Goal: Transaction & Acquisition: Purchase product/service

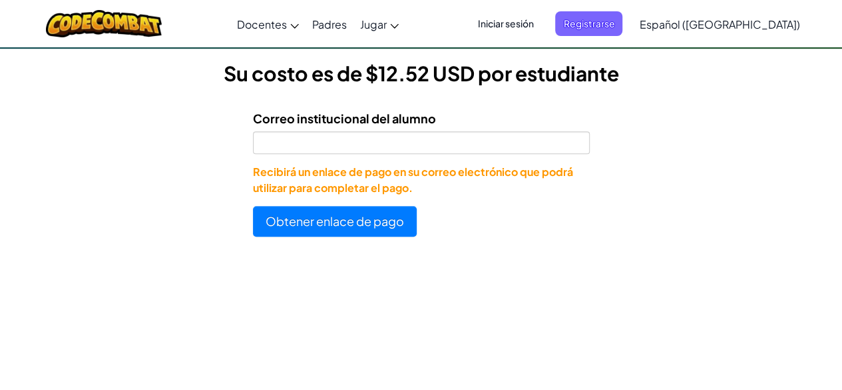
scroll to position [374, 0]
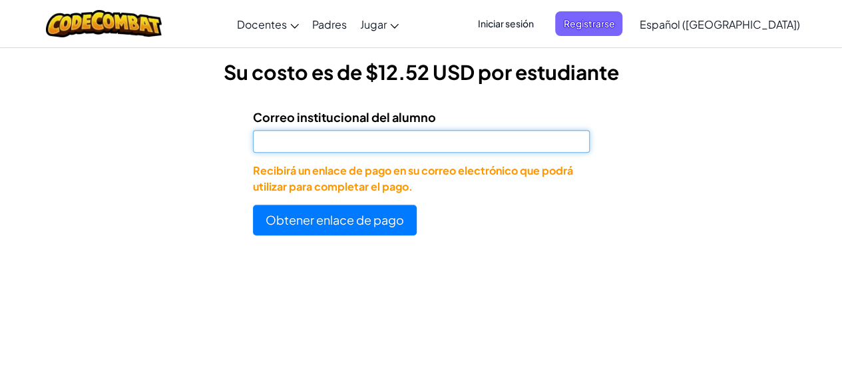
click at [420, 144] on input "Correo institucional del alumno" at bounding box center [421, 141] width 337 height 23
click at [253, 204] on button "Obtener enlace de pago" at bounding box center [335, 219] width 164 height 31
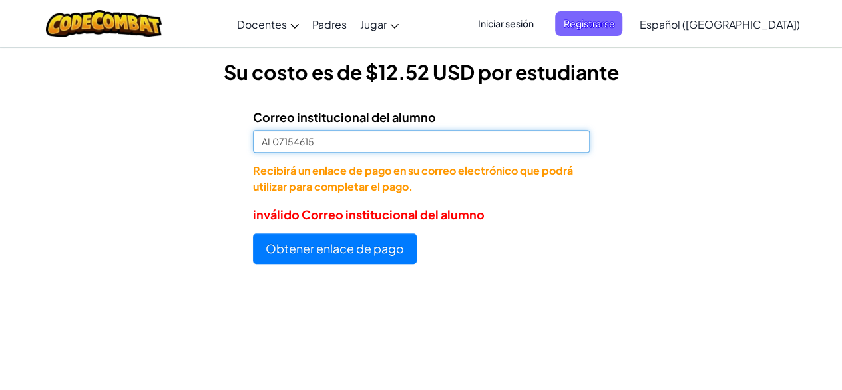
click at [338, 135] on input "AL07154615" at bounding box center [421, 141] width 337 height 23
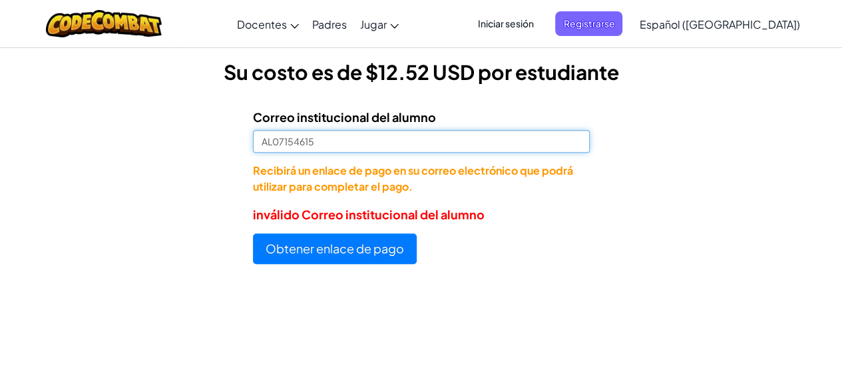
click at [336, 138] on input "AL07154615" at bounding box center [421, 141] width 337 height 23
type input "[EMAIL_ADDRESS][DOMAIN_NAME]"
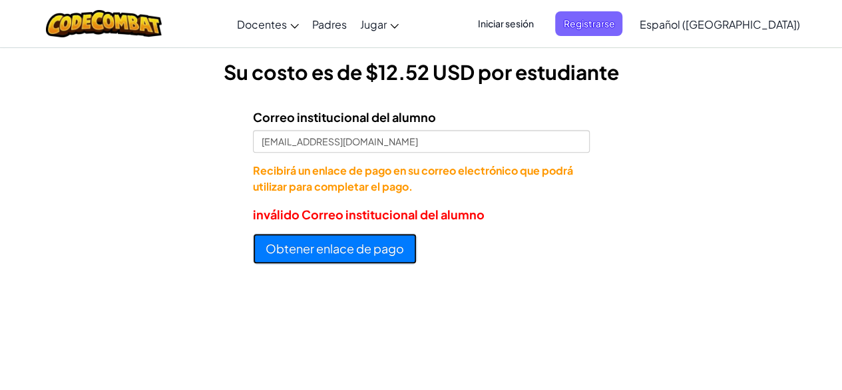
click at [326, 244] on button "Obtener enlace de pago" at bounding box center [335, 248] width 164 height 31
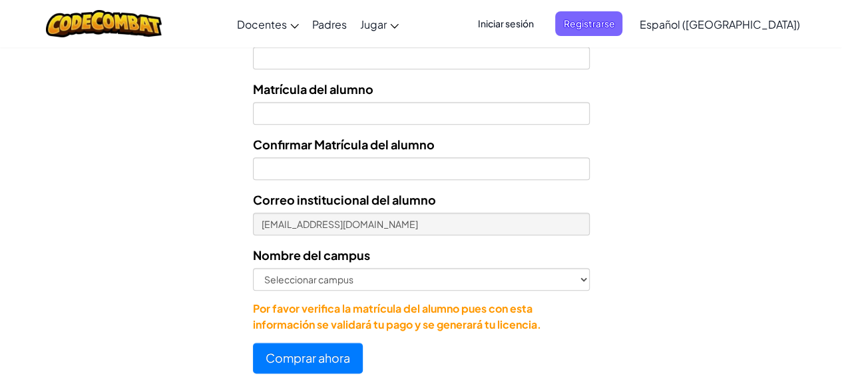
scroll to position [635, 0]
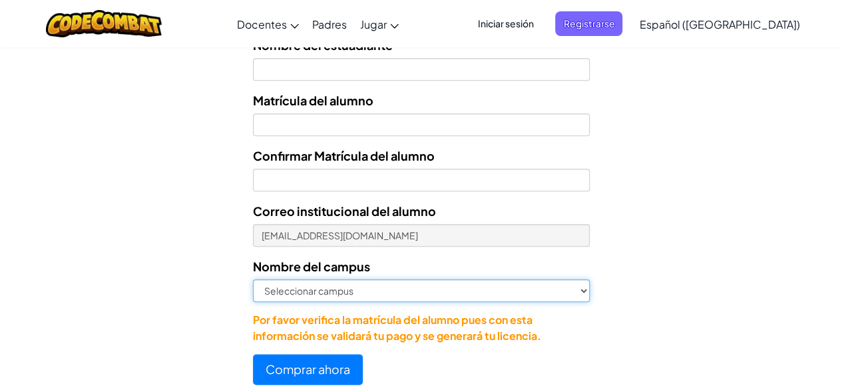
click at [561, 293] on select "Seleccionar campus [GEOGRAPHIC_DATA] Central [GEOGRAPHIC_DATA] [GEOGRAPHIC_DATA…" at bounding box center [421, 290] width 337 height 23
select select "Cancún"
click at [253, 279] on select "Seleccionar campus [GEOGRAPHIC_DATA] Central [GEOGRAPHIC_DATA] [GEOGRAPHIC_DATA…" at bounding box center [421, 290] width 337 height 23
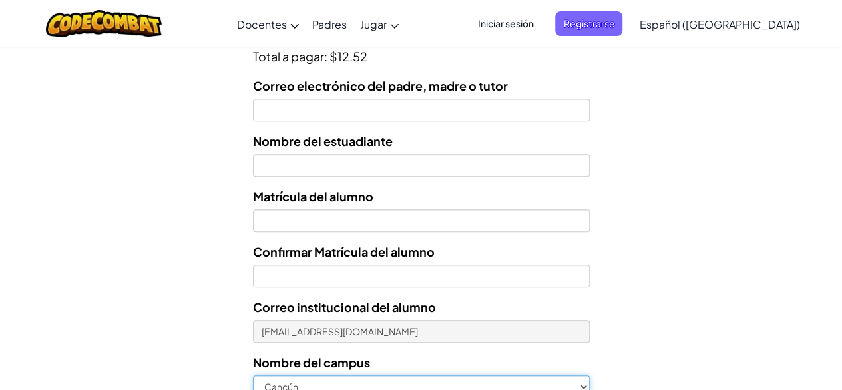
scroll to position [549, 0]
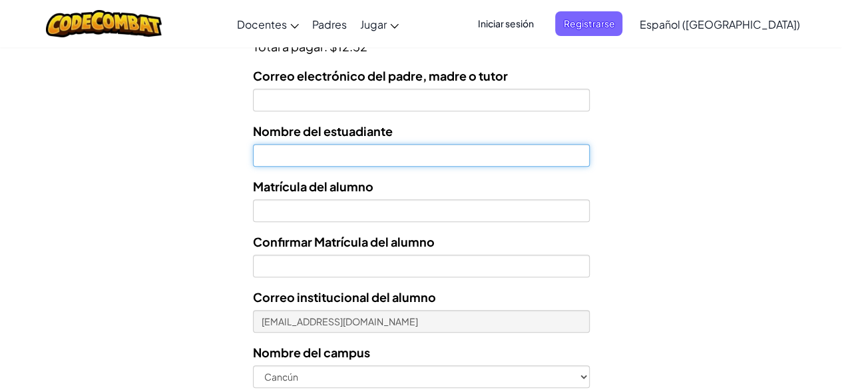
click at [341, 154] on input "text" at bounding box center [421, 155] width 337 height 23
type input "[PERSON_NAME]"
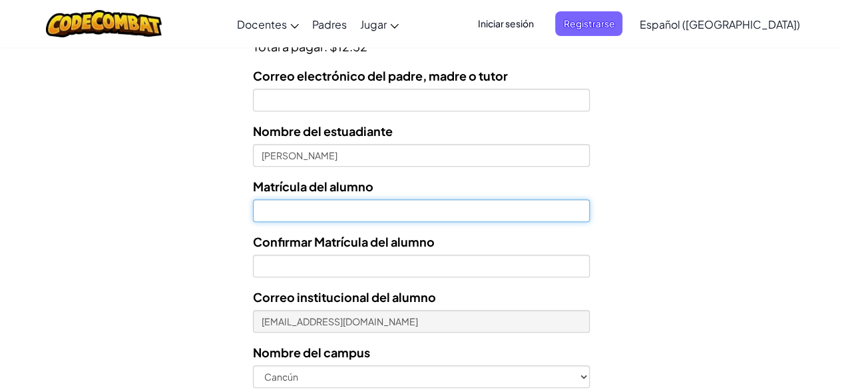
click at [294, 206] on input "Nombre del estuadiante" at bounding box center [421, 210] width 337 height 23
type input "A"
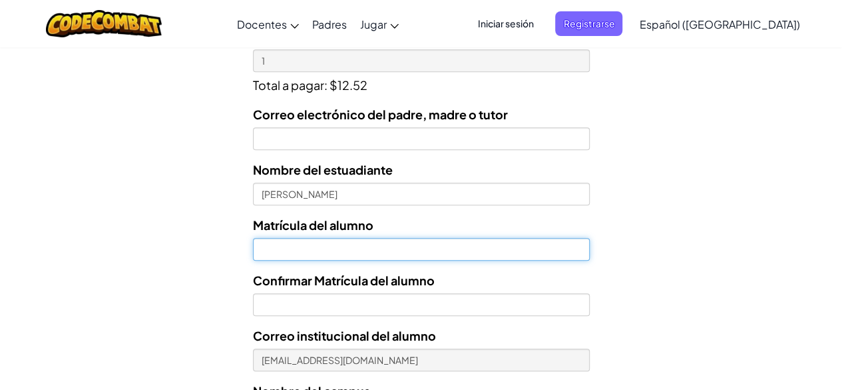
scroll to position [509, 0]
click at [291, 253] on input "Nombre del estuadiante" at bounding box center [421, 249] width 337 height 23
type input "07154615"
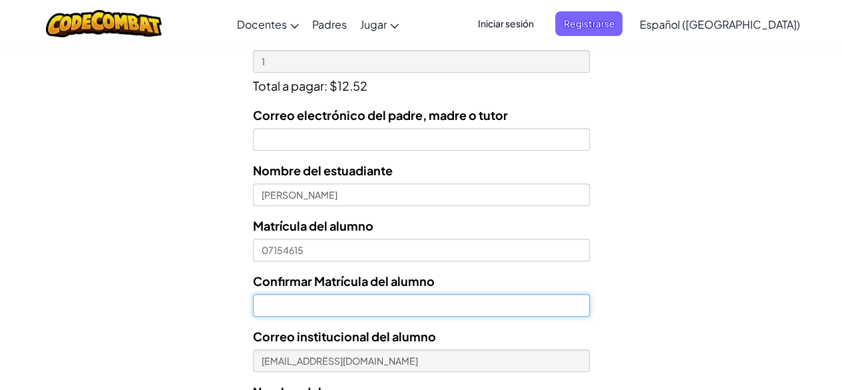
click at [278, 305] on input "Confirmar Matrícula del alumno" at bounding box center [421, 305] width 337 height 23
click at [294, 300] on input "Confirmar Matrícula del alumno" at bounding box center [421, 305] width 337 height 23
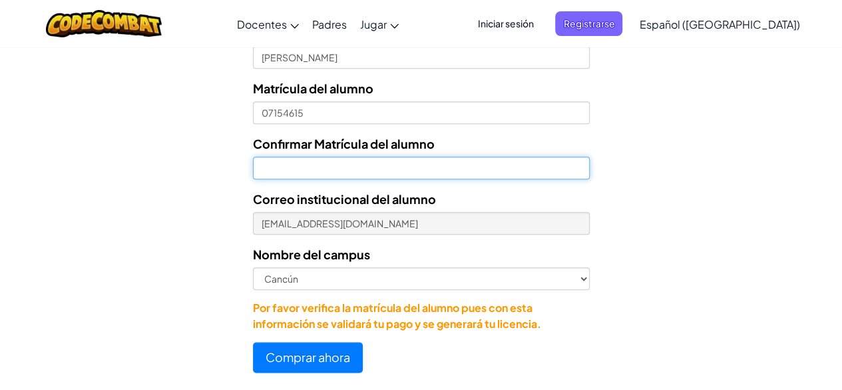
scroll to position [644, 0]
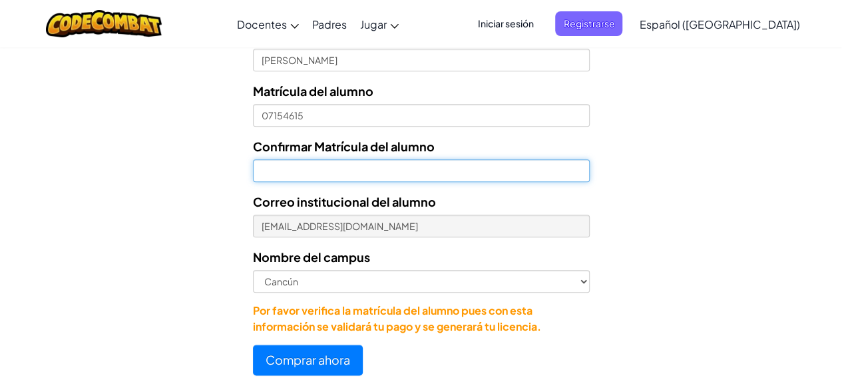
click at [330, 174] on input "Confirmar Matrícula del alumno" at bounding box center [421, 170] width 337 height 23
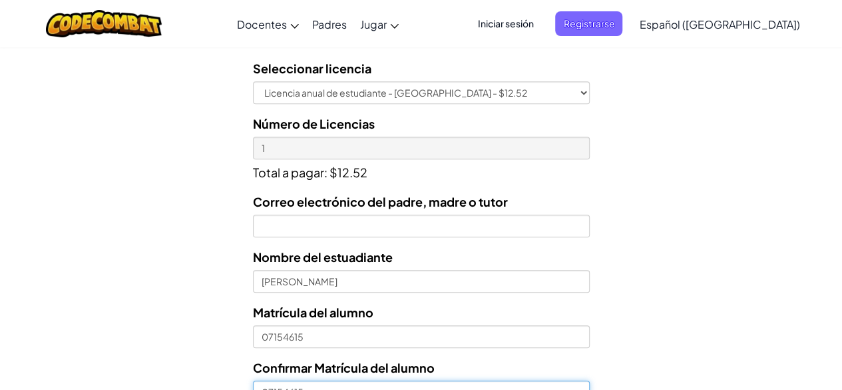
scroll to position [422, 0]
type input "07154615"
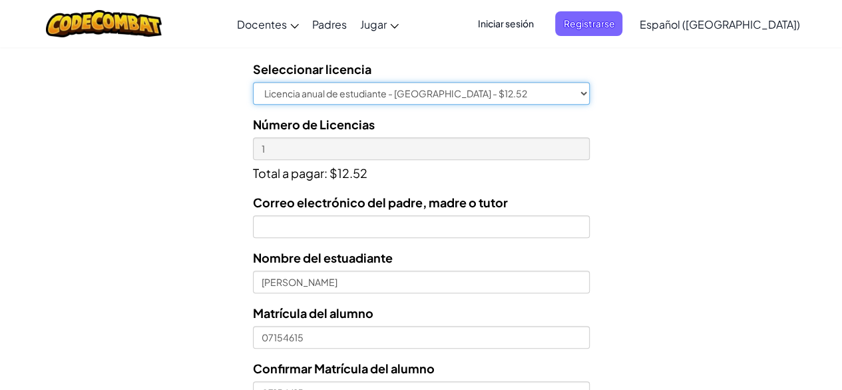
click at [550, 91] on select "Licencia anual de estudiante - [GEOGRAPHIC_DATA] - $12.52" at bounding box center [421, 93] width 337 height 23
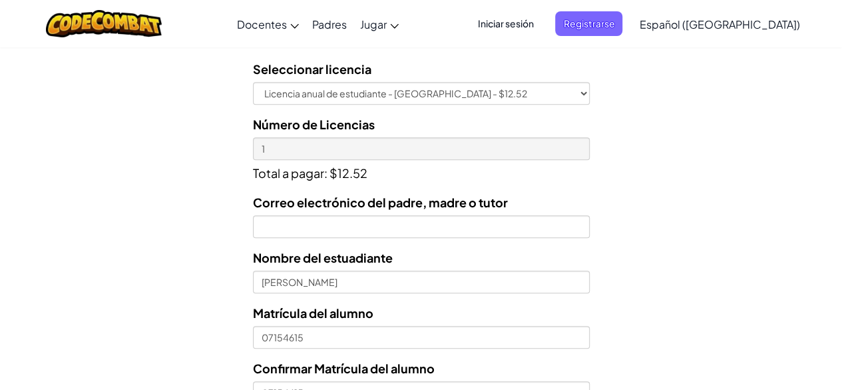
click at [674, 156] on div "Licencias de Estudiantes Tecmilenio se asoció con CodeCombat para ofrecer educa…" at bounding box center [421, 126] width 842 height 985
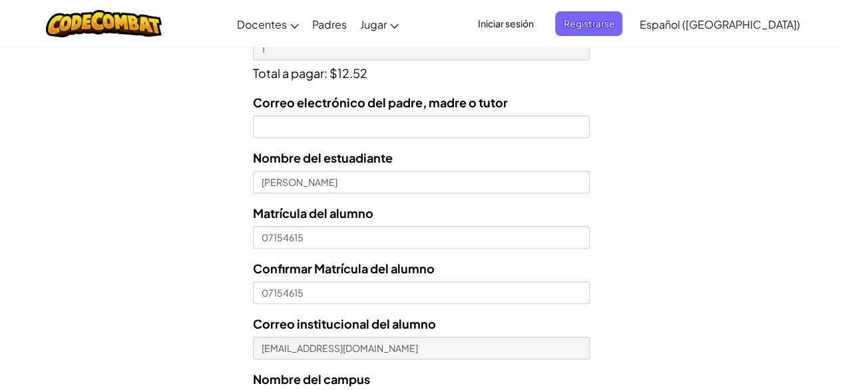
scroll to position [549, 0]
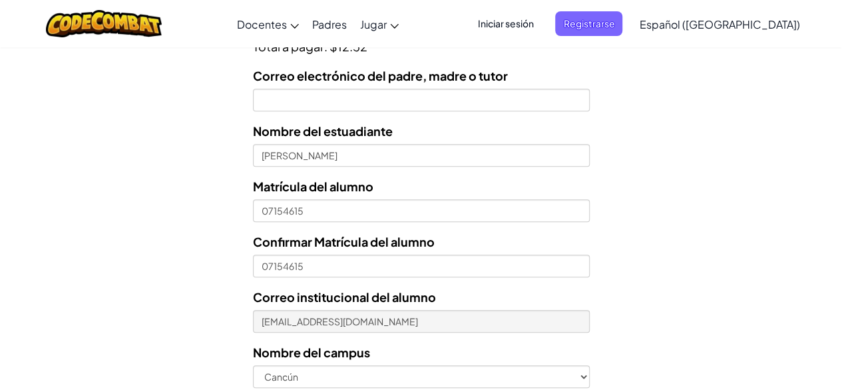
click at [675, 126] on div "Licencias de Estudiantes Tecmilenio se asoció con CodeCombat para ofrecer educa…" at bounding box center [421, 0] width 842 height 985
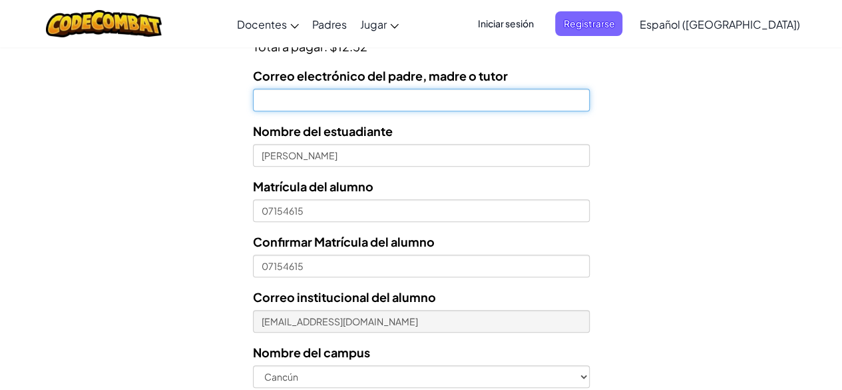
click at [419, 95] on input "Correo electrónico del padre, madre o tutor" at bounding box center [421, 100] width 337 height 23
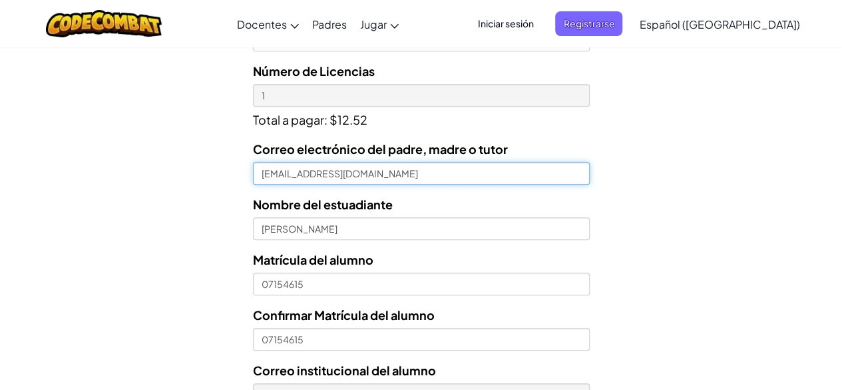
scroll to position [477, 0]
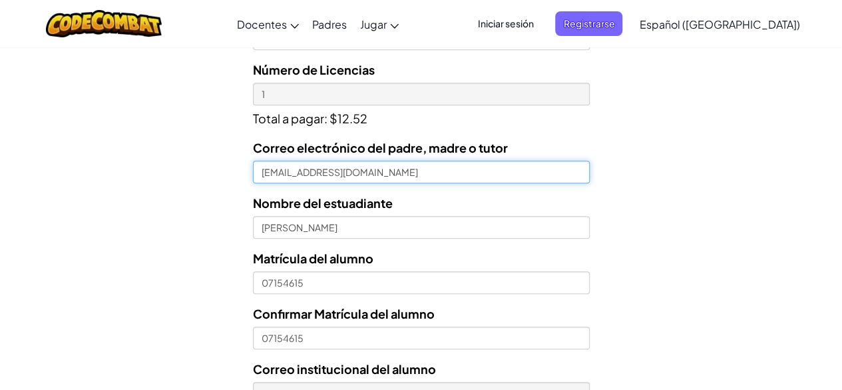
click at [313, 172] on input "[EMAIL_ADDRESS][DOMAIN_NAME]" at bounding box center [421, 171] width 337 height 23
type input "[EMAIL_ADDRESS][DOMAIN_NAME]"
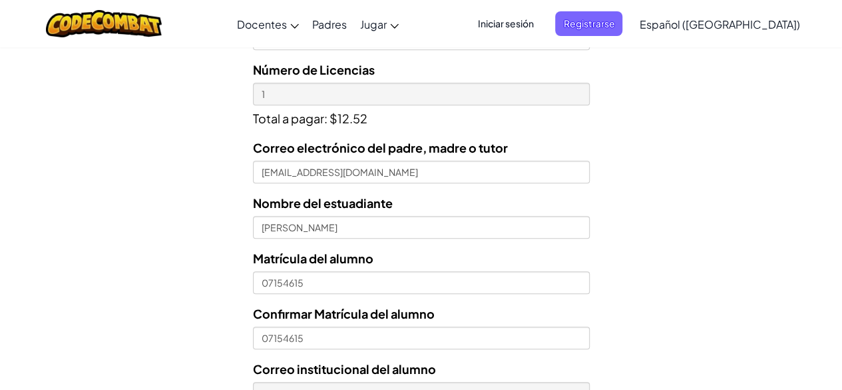
click at [758, 152] on div "Licencias de Estudiantes Tecmilenio se asoció con CodeCombat para ofrecer educa…" at bounding box center [421, 72] width 842 height 985
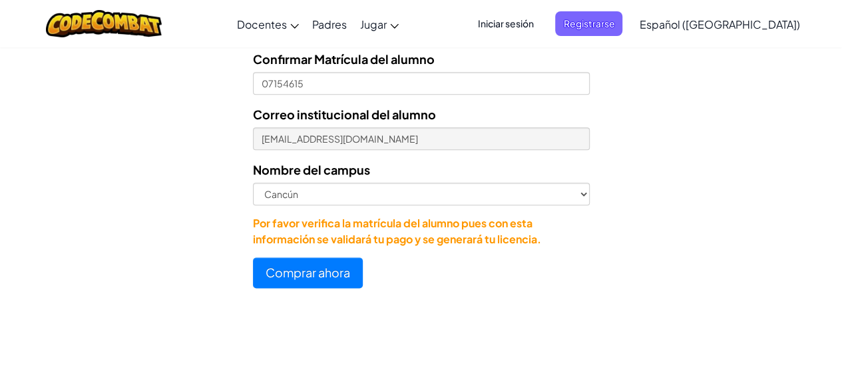
scroll to position [732, 0]
click at [311, 266] on button "Comprar ahora" at bounding box center [308, 271] width 110 height 31
